Goal: Task Accomplishment & Management: Use online tool/utility

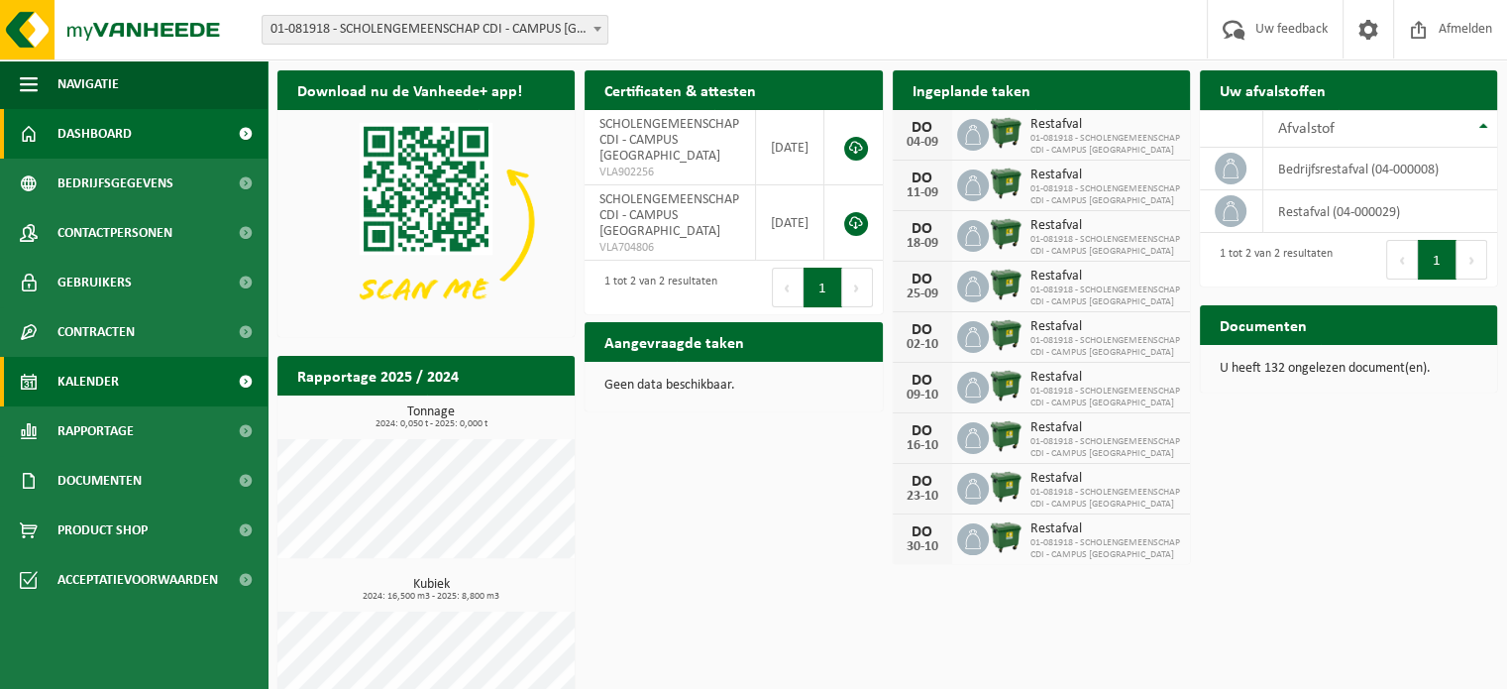
click at [123, 382] on link "Kalender" at bounding box center [134, 382] width 268 height 50
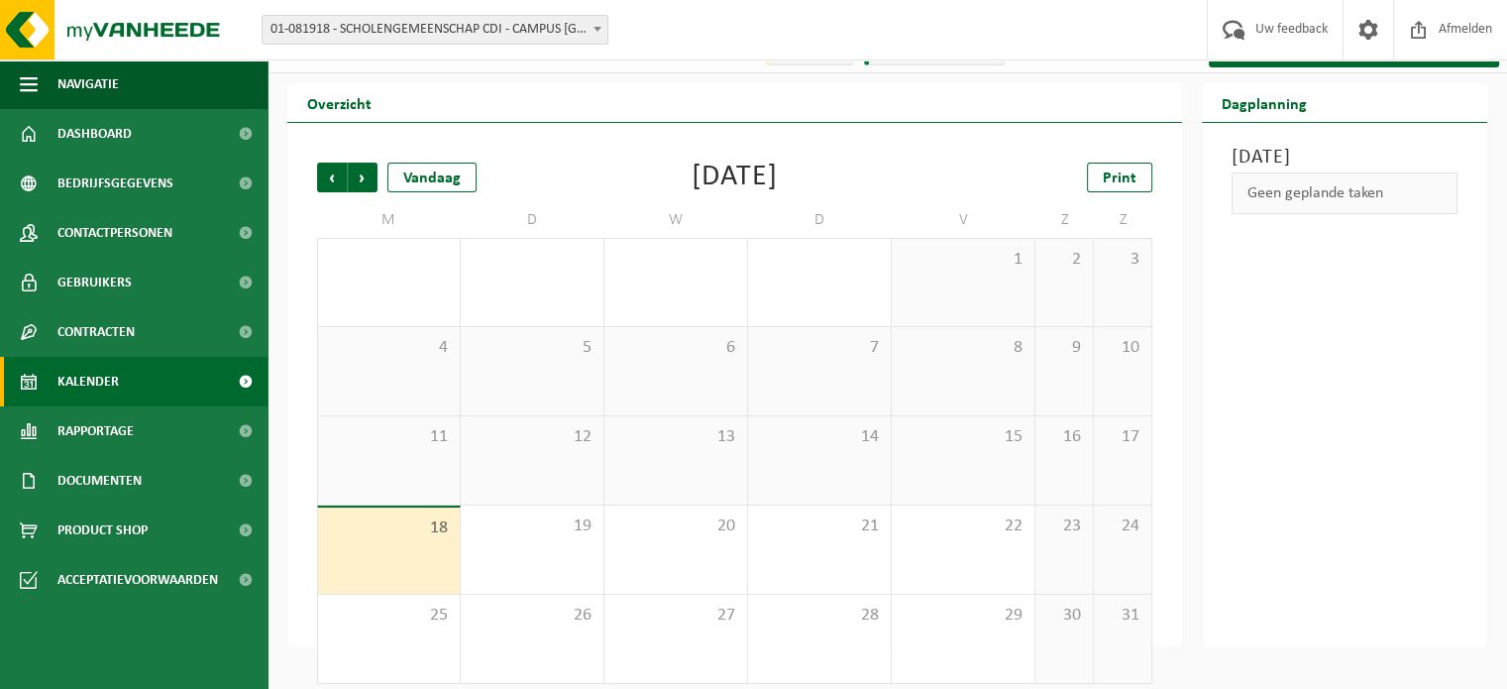
scroll to position [46, 0]
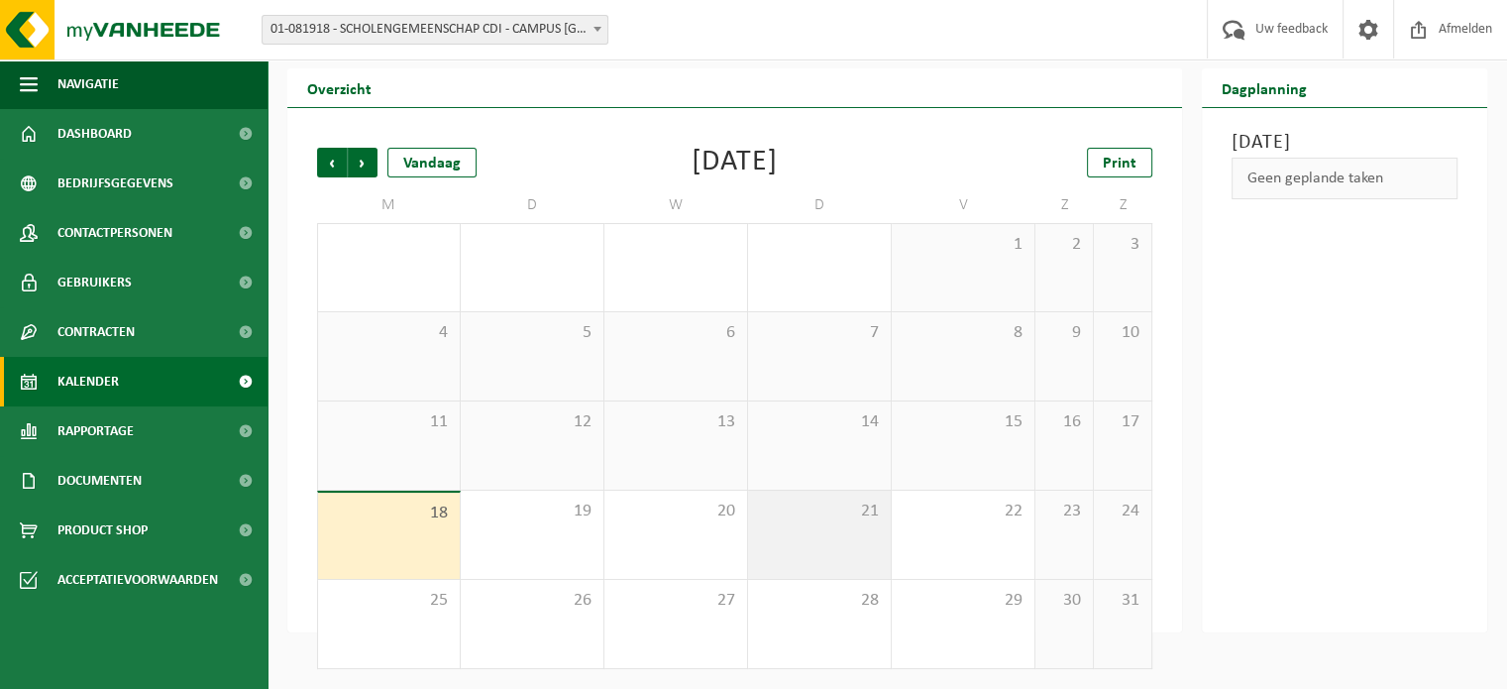
click at [840, 529] on div "21" at bounding box center [819, 534] width 143 height 88
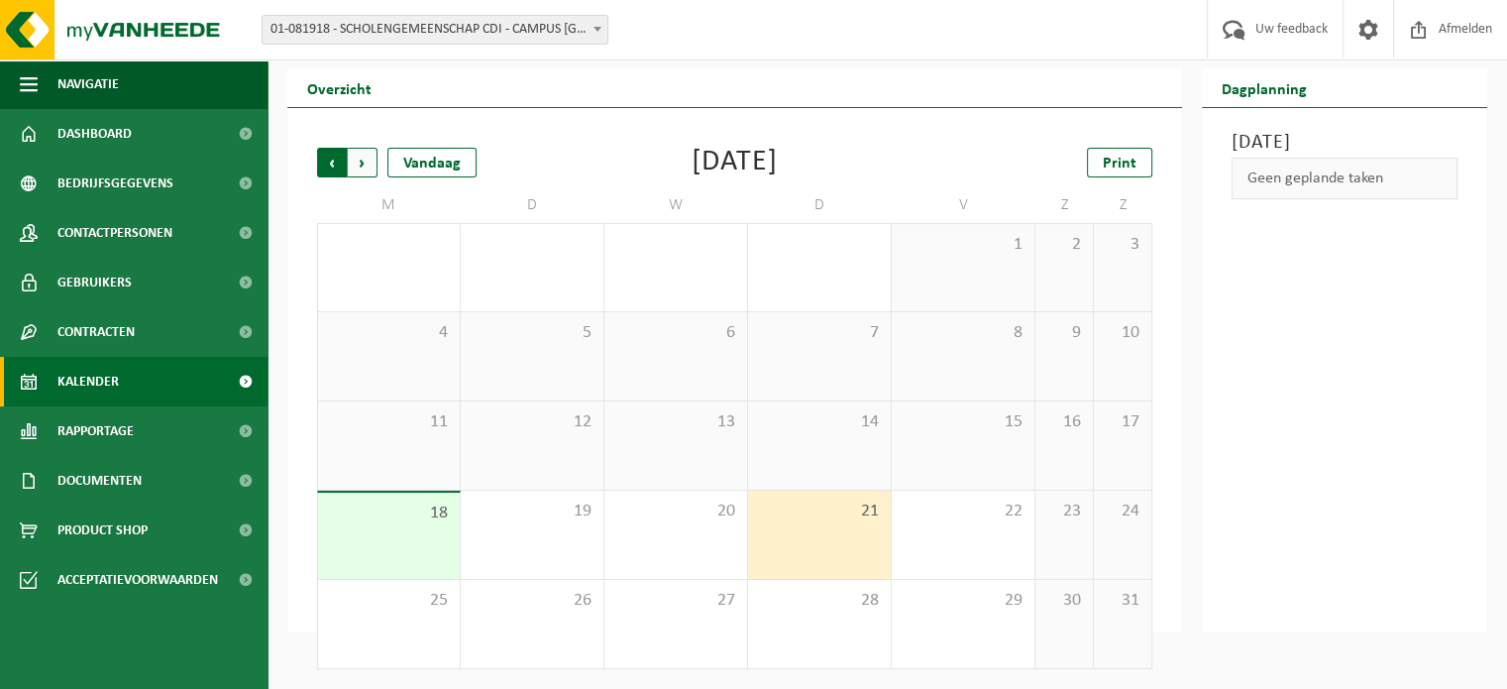
click at [368, 157] on span "Volgende" at bounding box center [363, 163] width 30 height 30
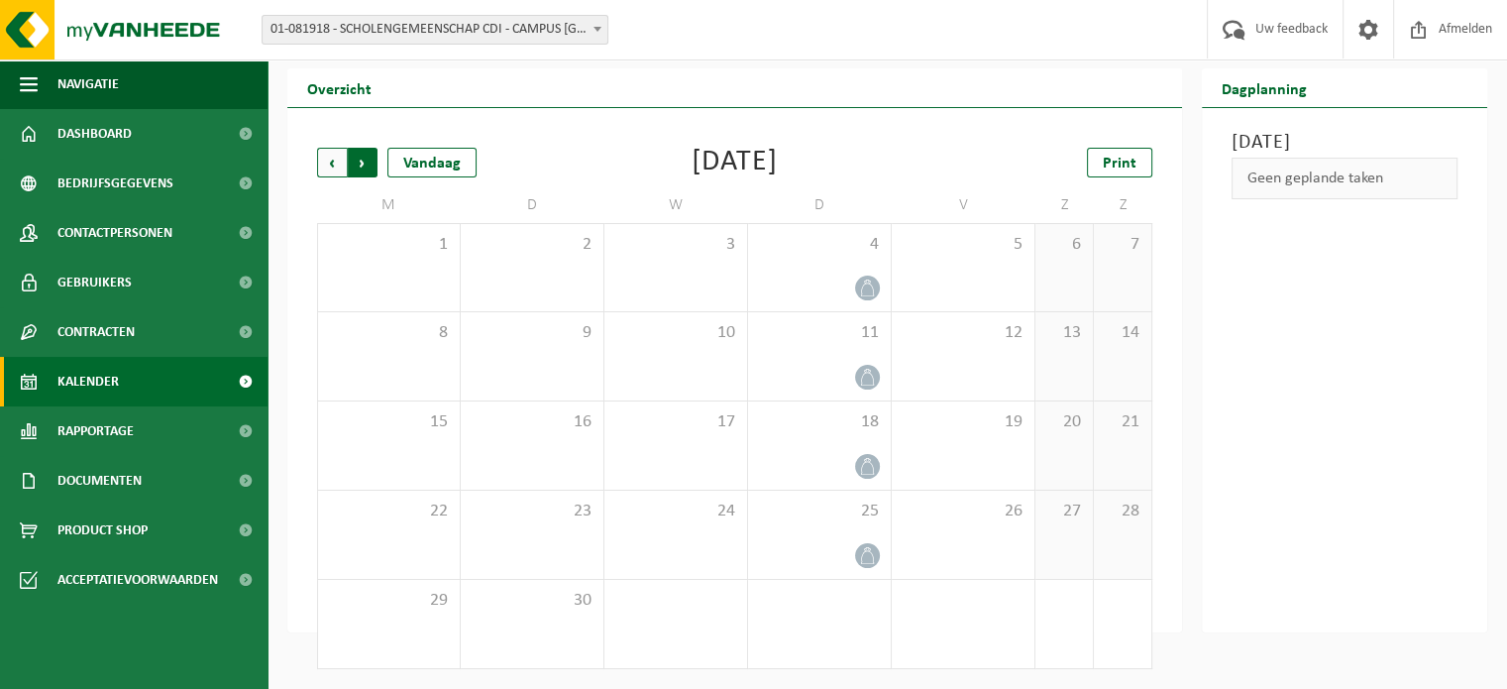
click at [330, 156] on span "Vorige" at bounding box center [332, 163] width 30 height 30
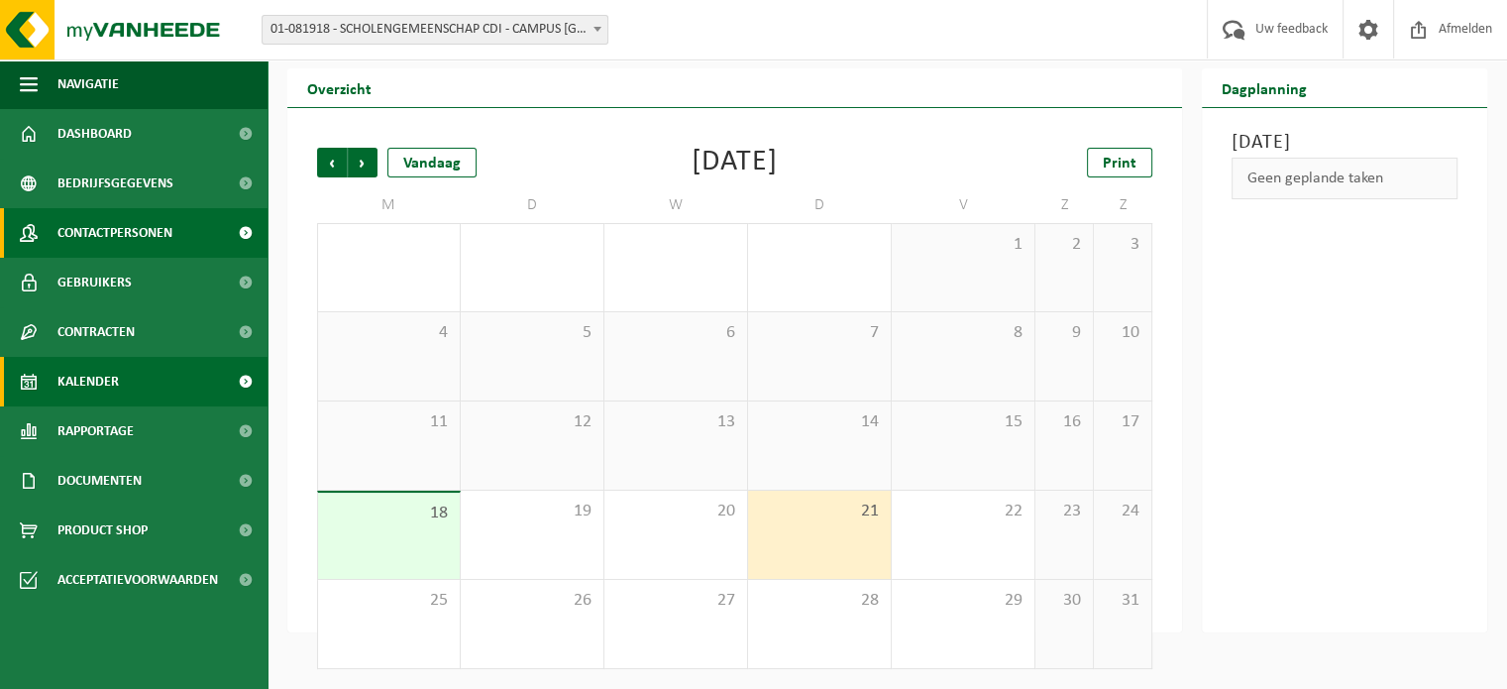
click at [170, 224] on span "Contactpersonen" at bounding box center [114, 233] width 115 height 50
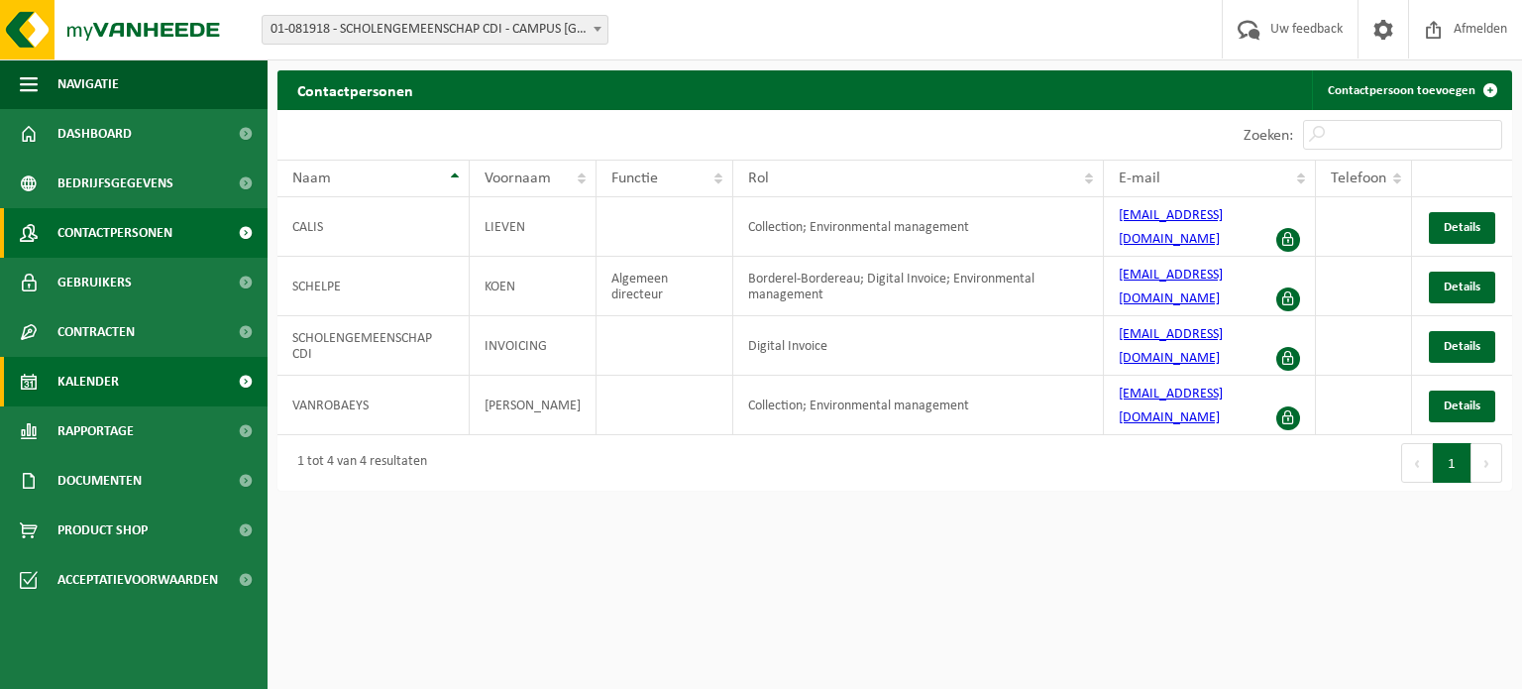
click at [115, 387] on span "Kalender" at bounding box center [87, 382] width 61 height 50
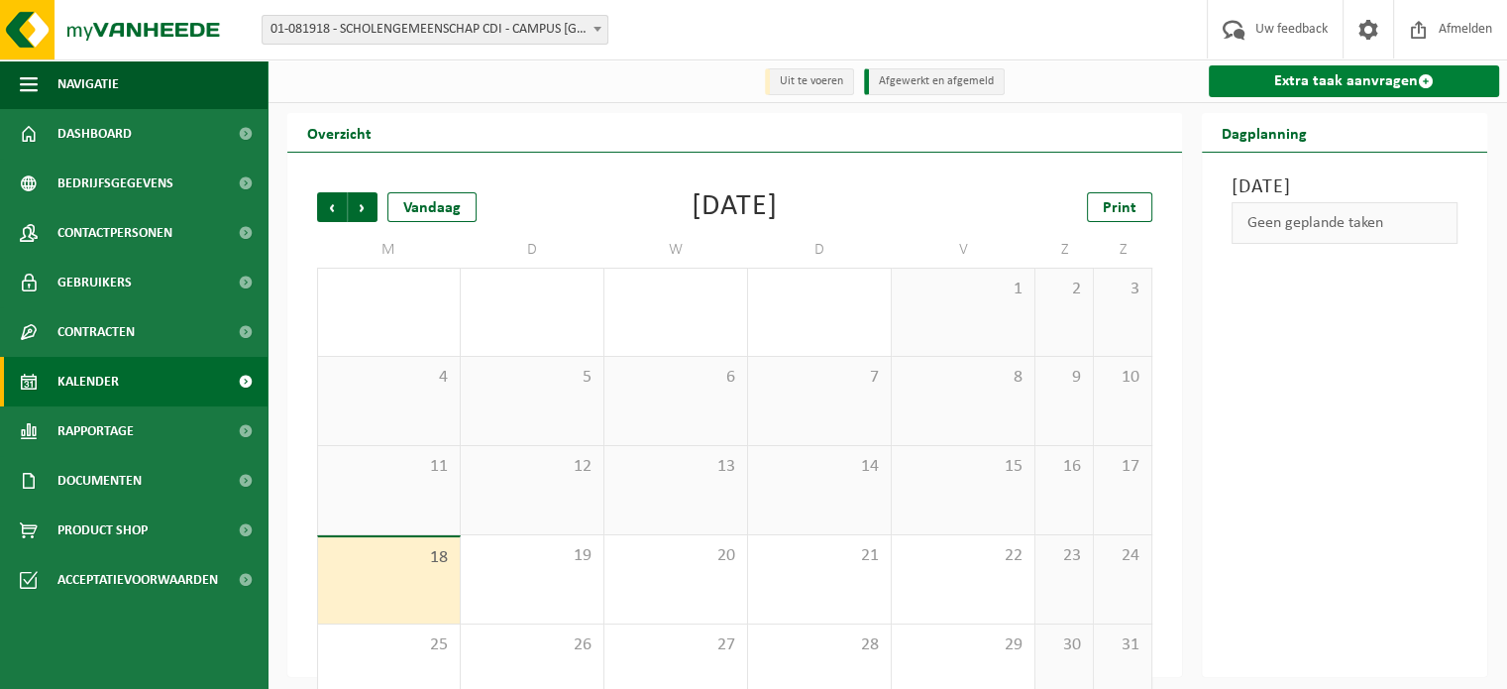
click at [1410, 86] on link "Extra taak aanvragen" at bounding box center [1354, 81] width 290 height 32
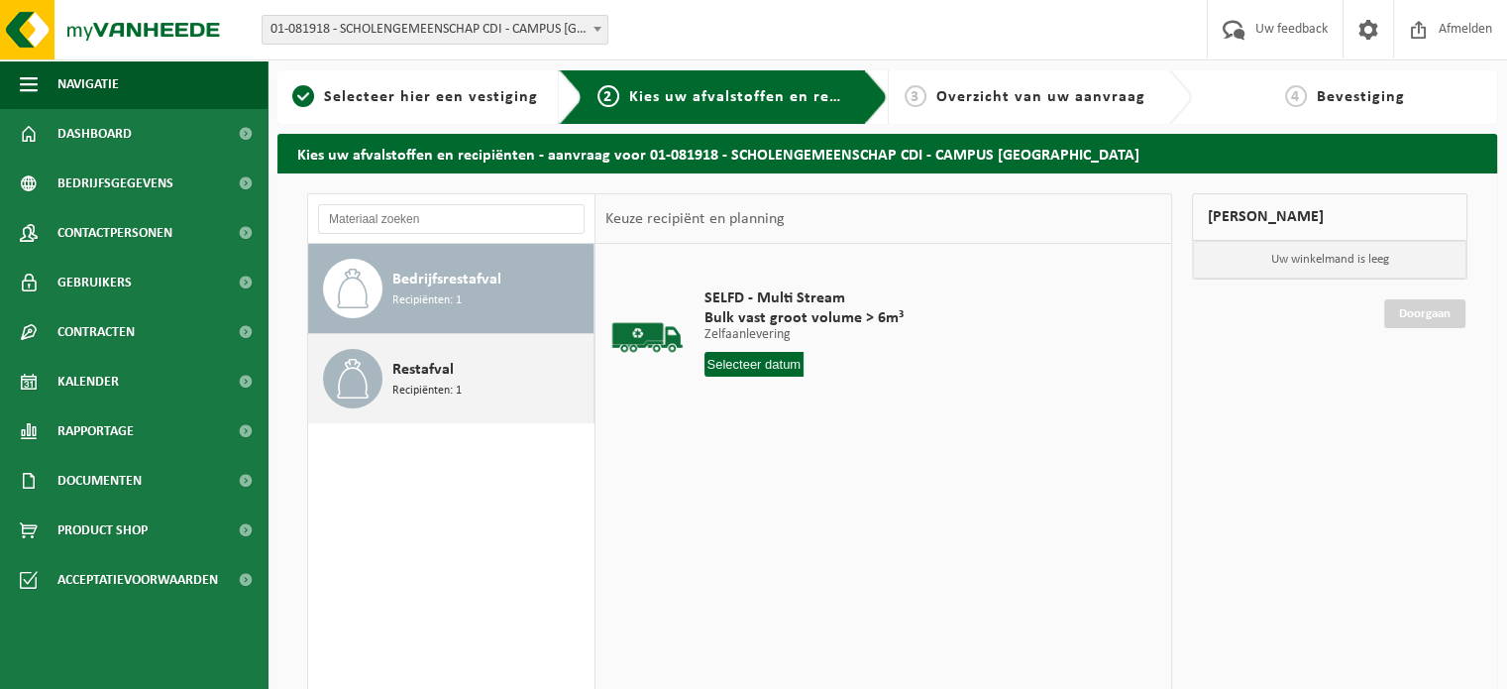
click at [396, 376] on span "Restafval" at bounding box center [422, 370] width 61 height 24
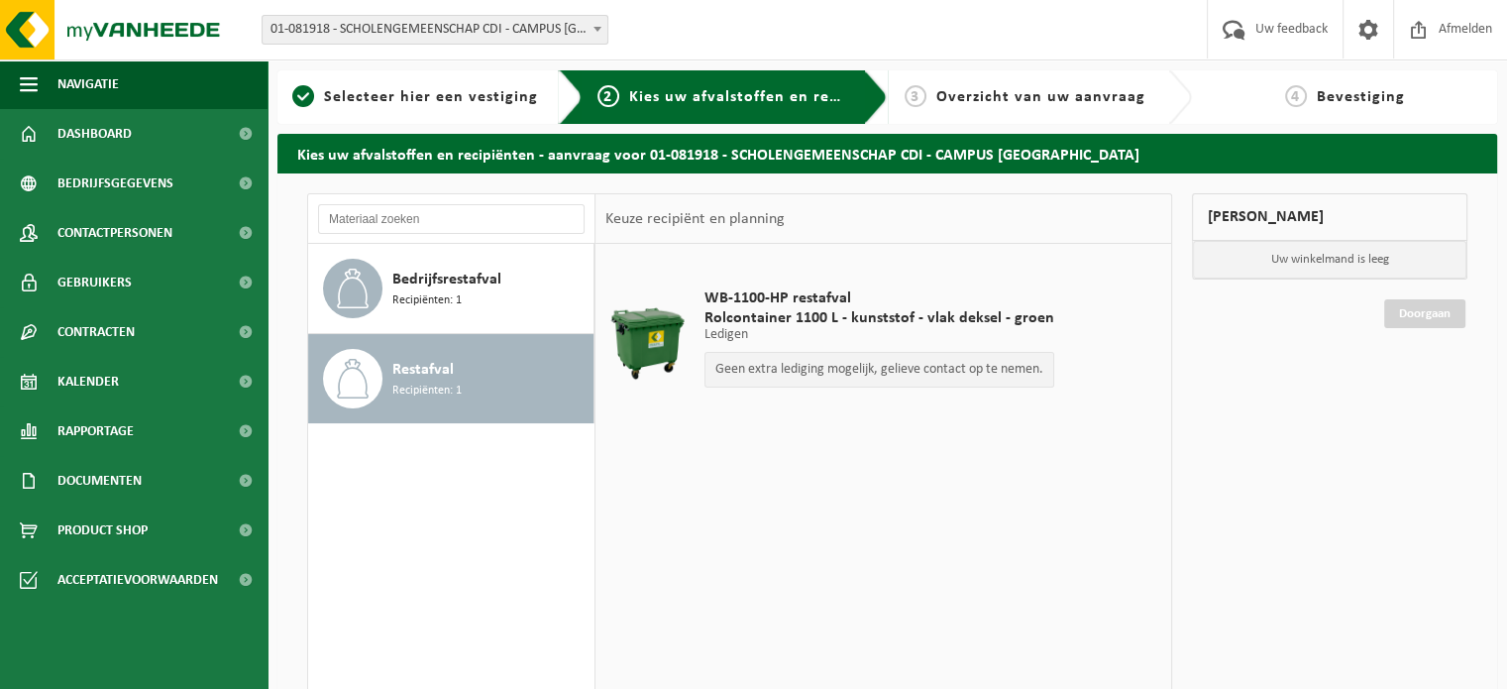
click at [777, 372] on p "Geen extra lediging mogelijk, gelieve contact op te nemen." at bounding box center [879, 370] width 328 height 14
click at [119, 115] on span "Dashboard" at bounding box center [94, 134] width 74 height 50
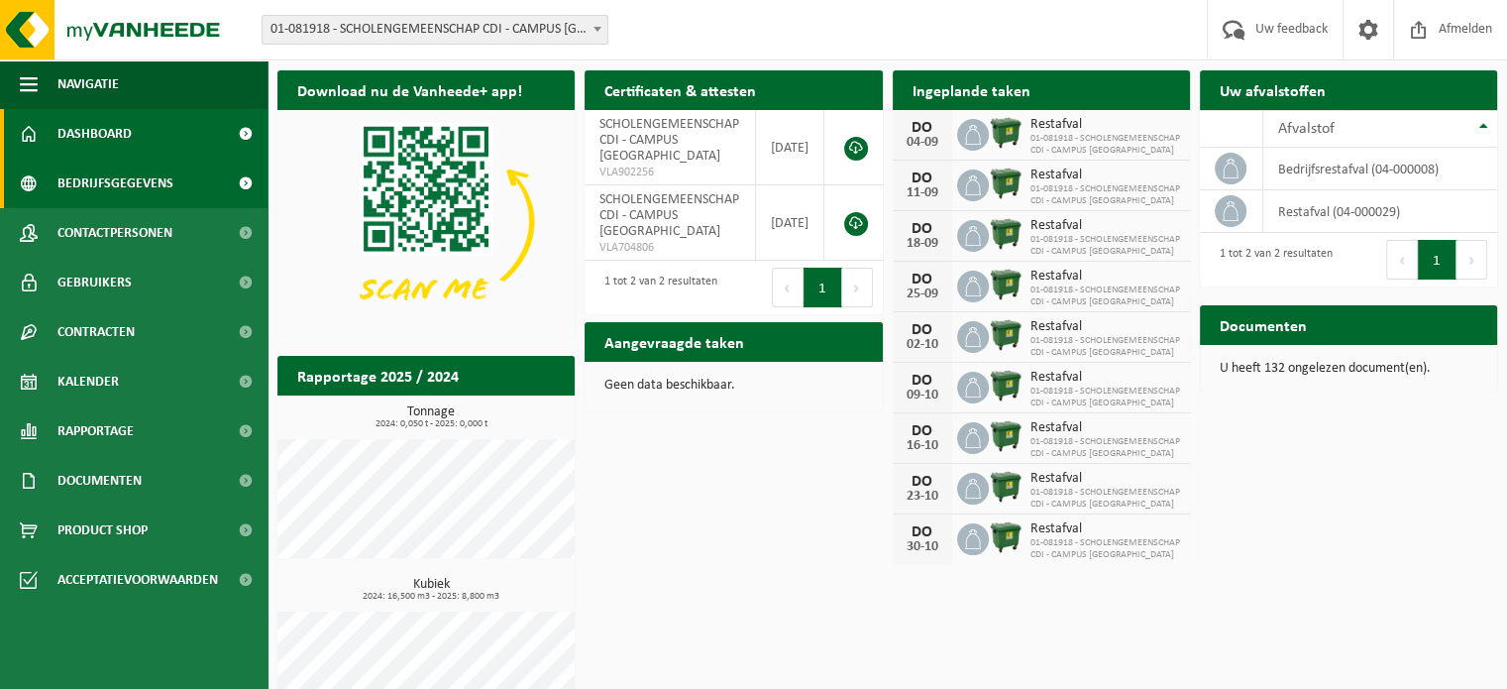
click at [152, 178] on span "Bedrijfsgegevens" at bounding box center [115, 184] width 116 height 50
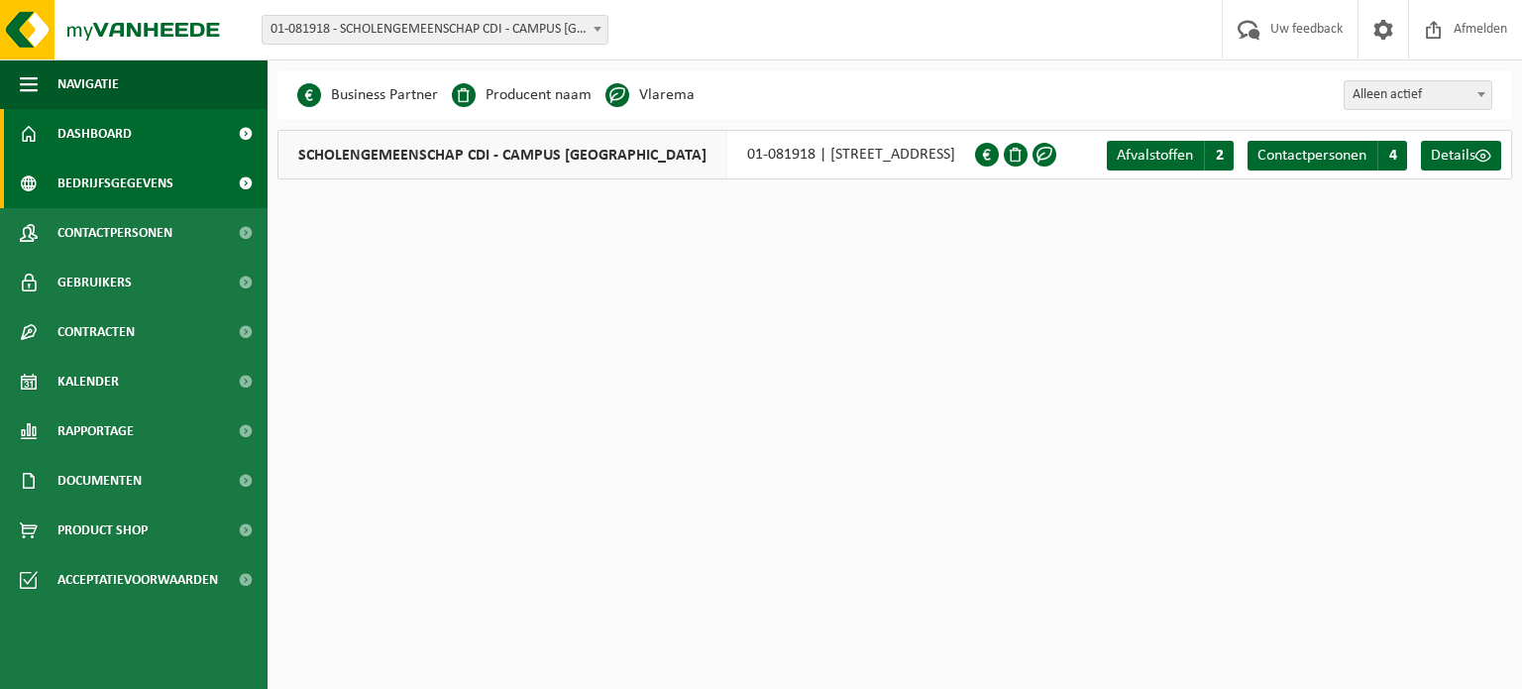
click at [92, 139] on span "Dashboard" at bounding box center [94, 134] width 74 height 50
